Goal: Task Accomplishment & Management: Manage account settings

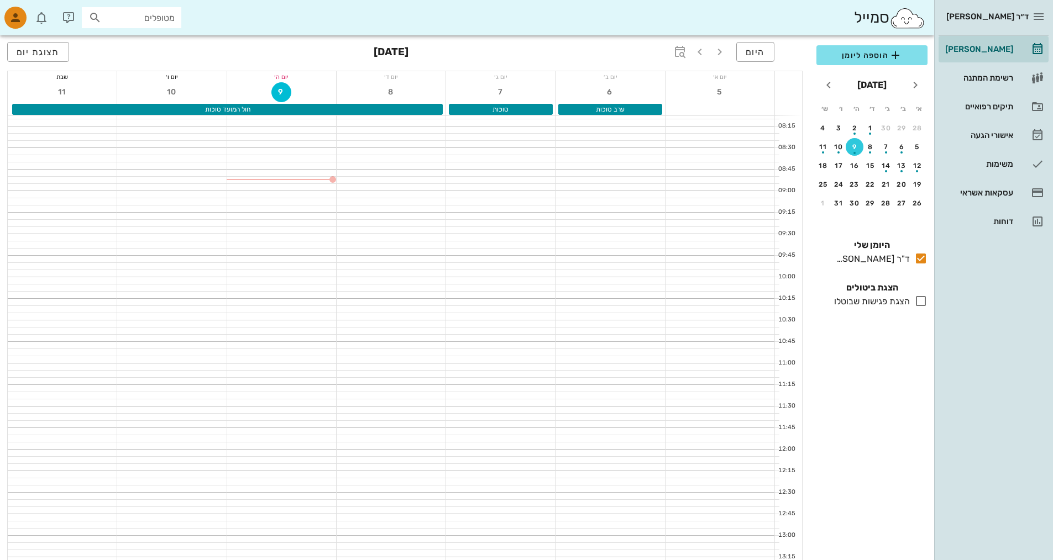
click at [1010, 8] on div "ד״ר [PERSON_NAME]" at bounding box center [983, 17] width 90 height 18
click at [1033, 17] on icon "button" at bounding box center [1038, 16] width 13 height 13
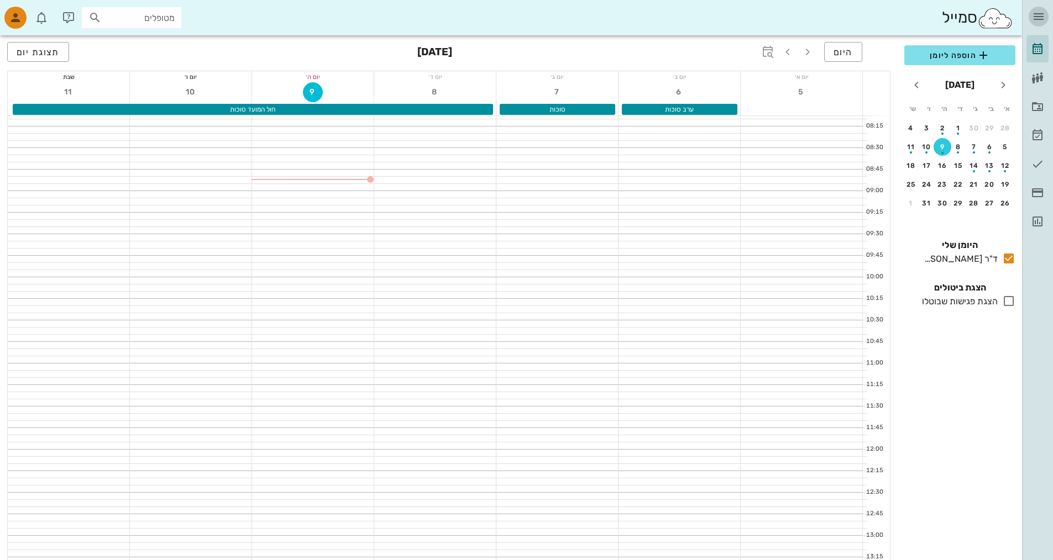
click at [1033, 17] on icon "button" at bounding box center [1038, 16] width 13 height 13
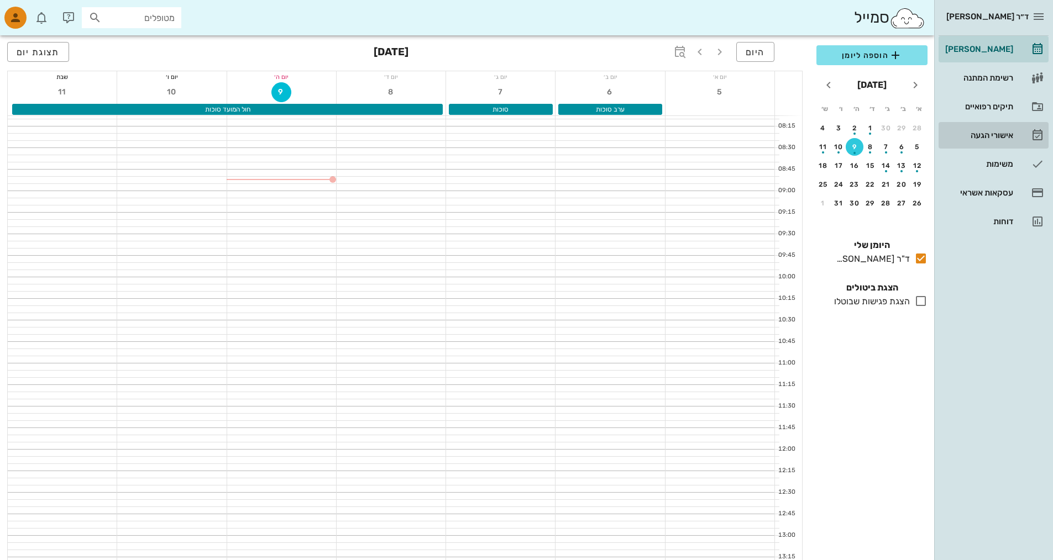
click at [984, 146] on link "אישורי הגעה" at bounding box center [993, 135] width 110 height 27
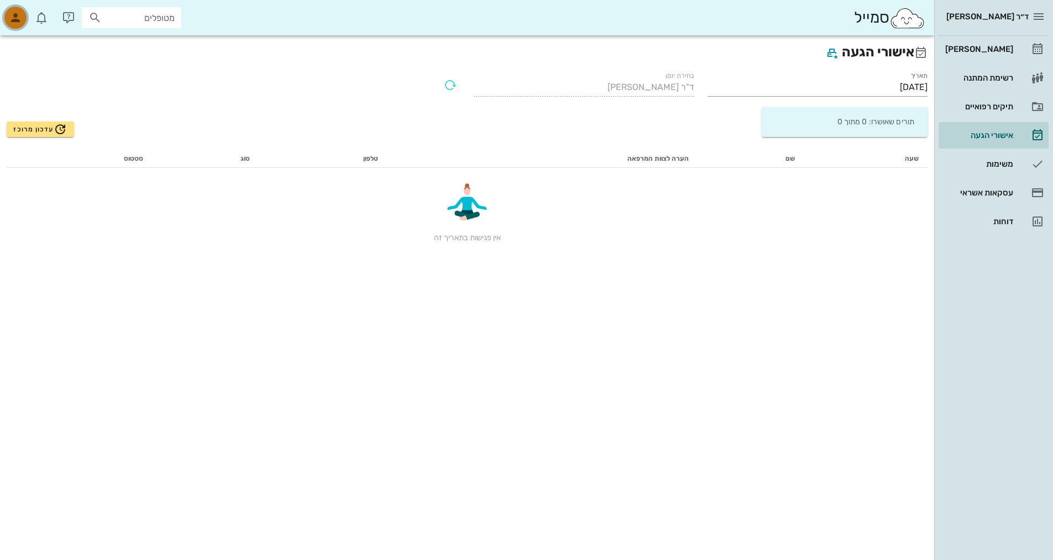
click at [23, 16] on div "button" at bounding box center [15, 18] width 22 height 22
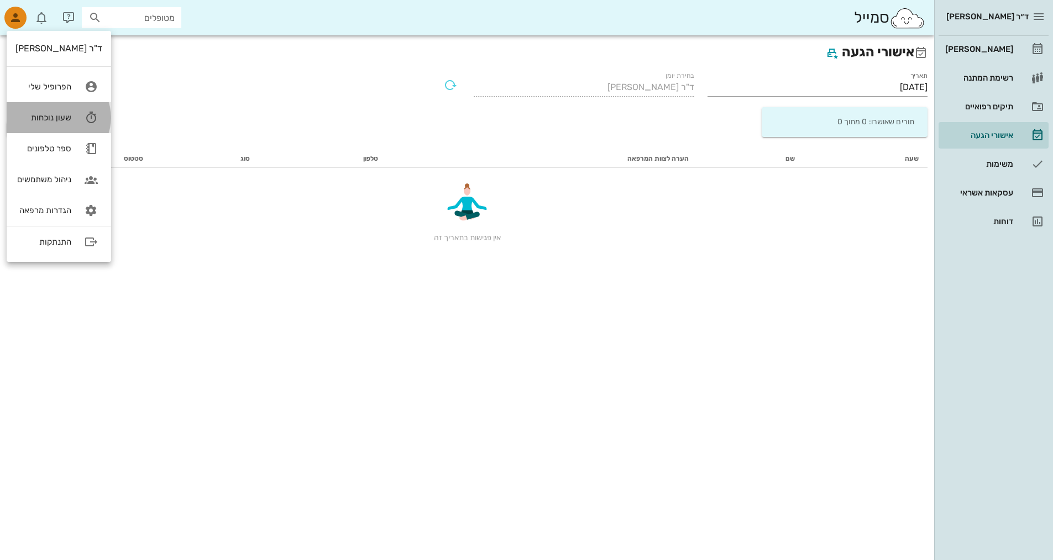
click at [47, 123] on link "שעון נוכחות" at bounding box center [59, 117] width 104 height 31
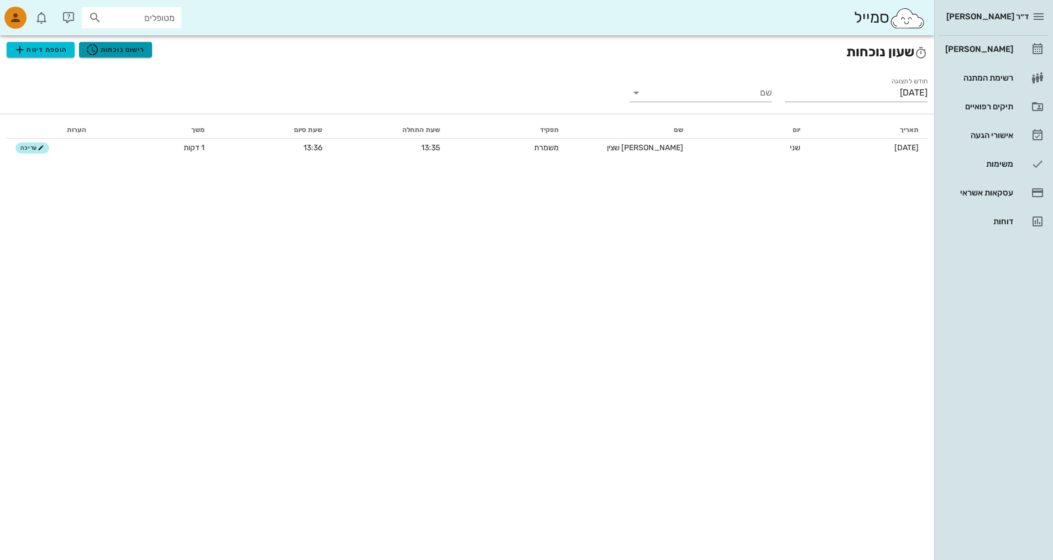
click at [122, 46] on span "רישום נוכחות" at bounding box center [115, 49] width 59 height 13
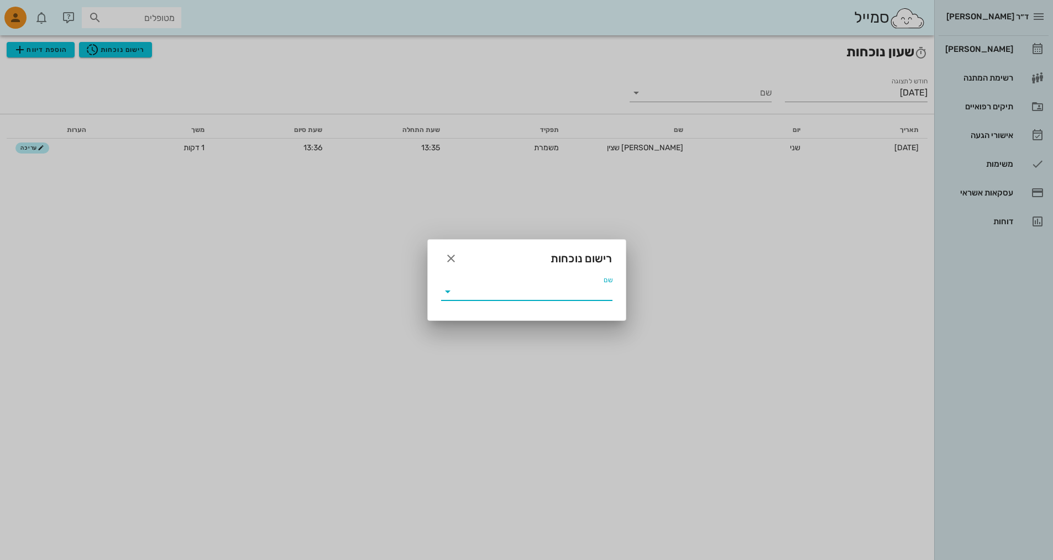
click at [588, 294] on input "שם" at bounding box center [534, 292] width 156 height 18
click at [570, 318] on div "[PERSON_NAME] שצין" at bounding box center [527, 318] width 154 height 10
type input "[PERSON_NAME] שצין"
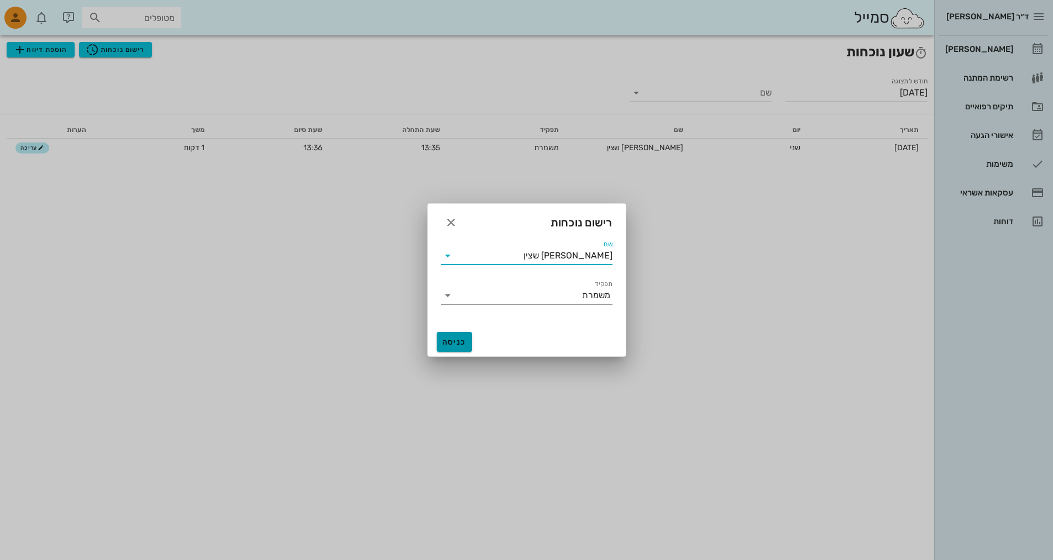
click at [457, 344] on span "כניסה" at bounding box center [454, 342] width 27 height 9
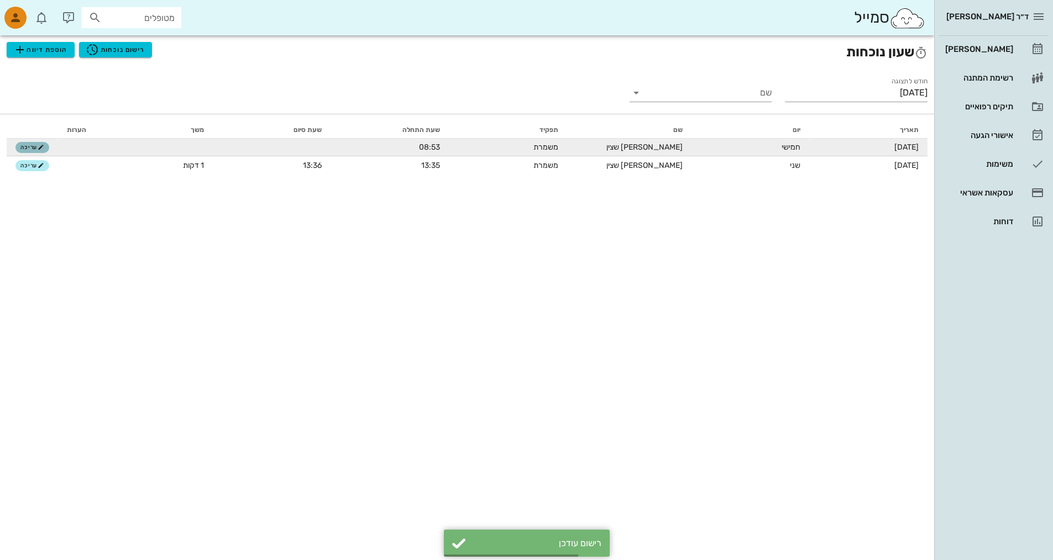
click at [26, 149] on span "עריכה" at bounding box center [32, 147] width 24 height 7
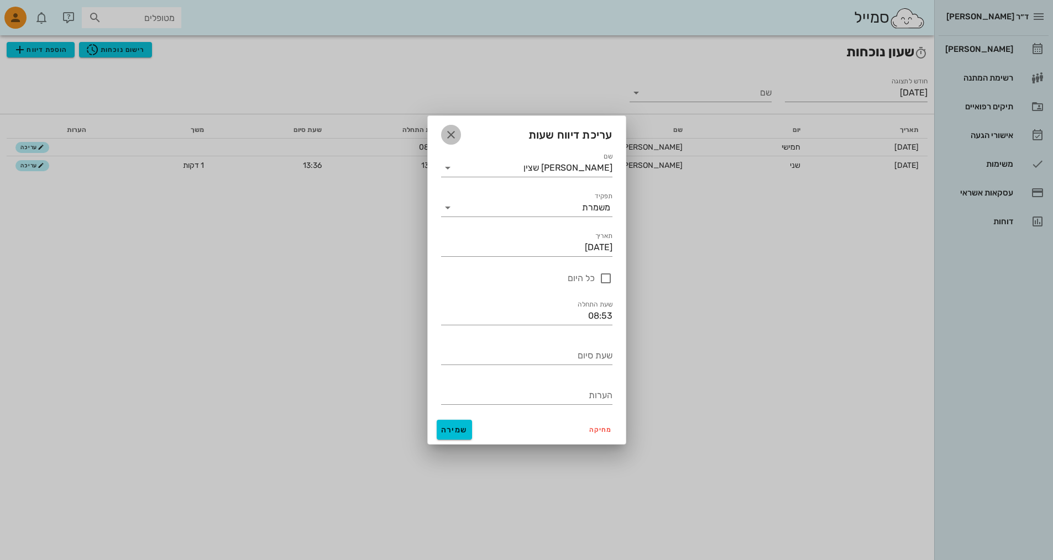
click at [446, 136] on icon "button" at bounding box center [450, 134] width 13 height 13
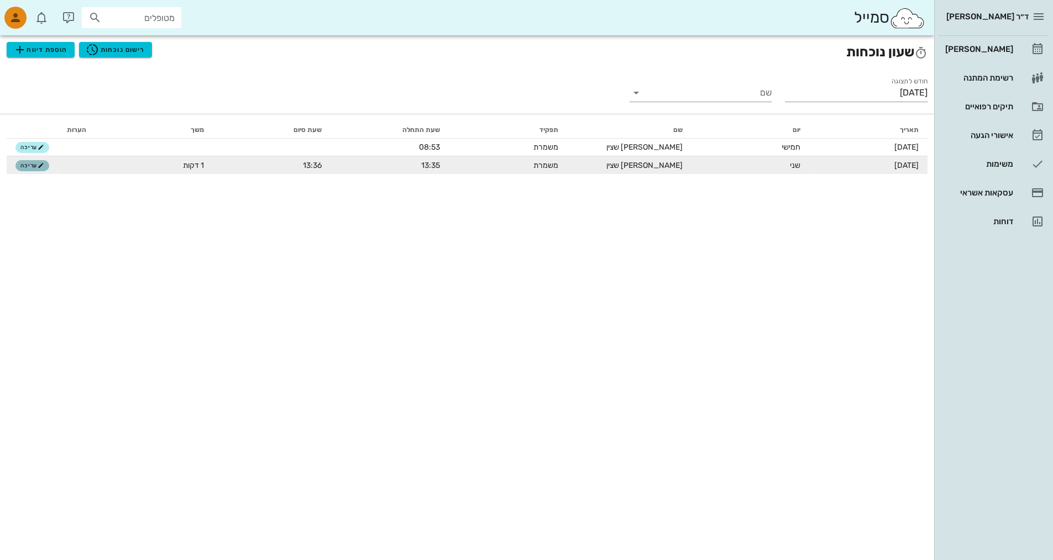
click at [27, 167] on span "עריכה" at bounding box center [32, 165] width 24 height 7
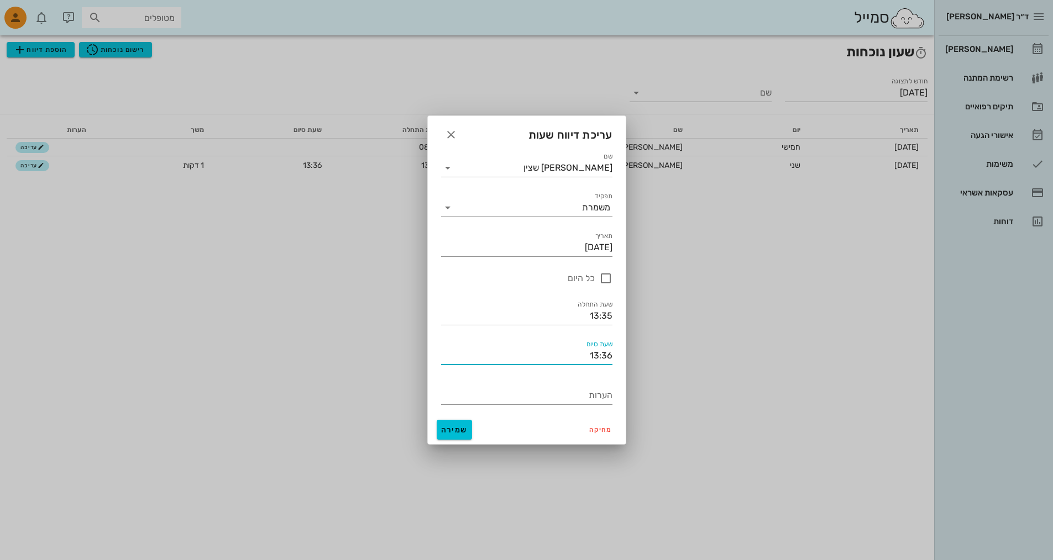
click at [567, 356] on input "13:36" at bounding box center [526, 356] width 171 height 18
type input "14:00"
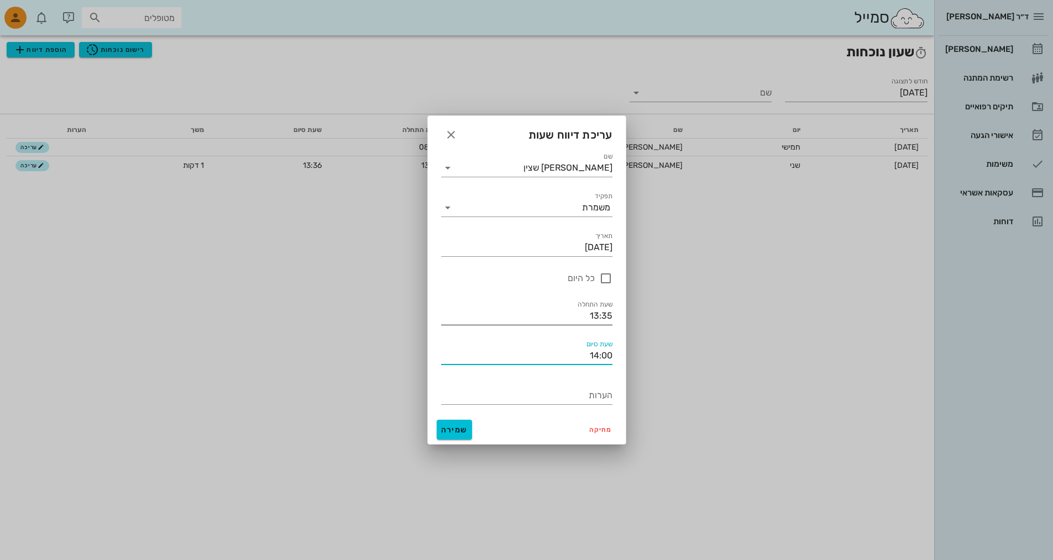
click at [595, 316] on input "13:35" at bounding box center [526, 316] width 171 height 18
type input "08:15"
click at [544, 304] on div "שעת התחלה 08:15" at bounding box center [526, 313] width 171 height 24
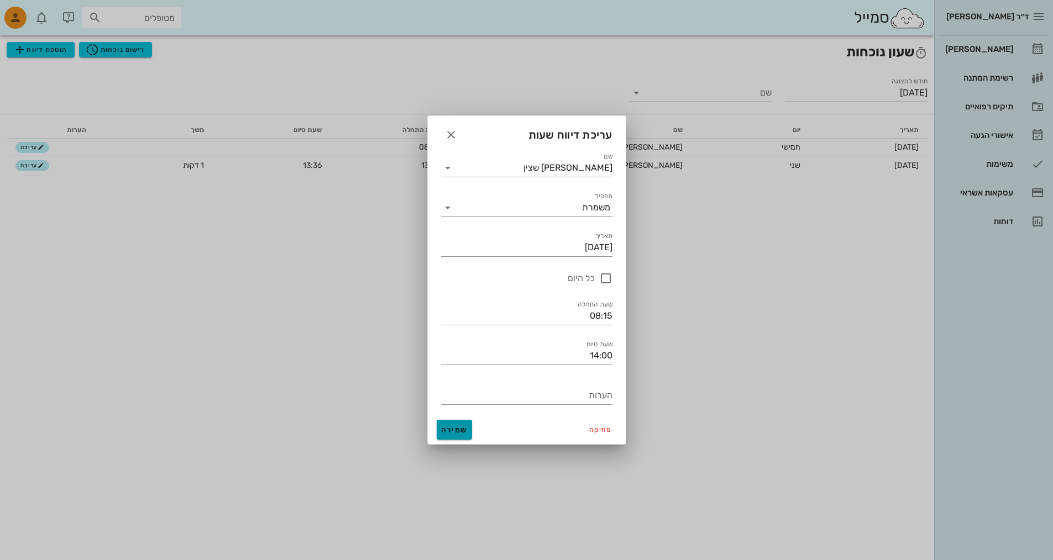
click at [456, 429] on span "שמירה" at bounding box center [454, 429] width 27 height 9
